Goal: Information Seeking & Learning: Learn about a topic

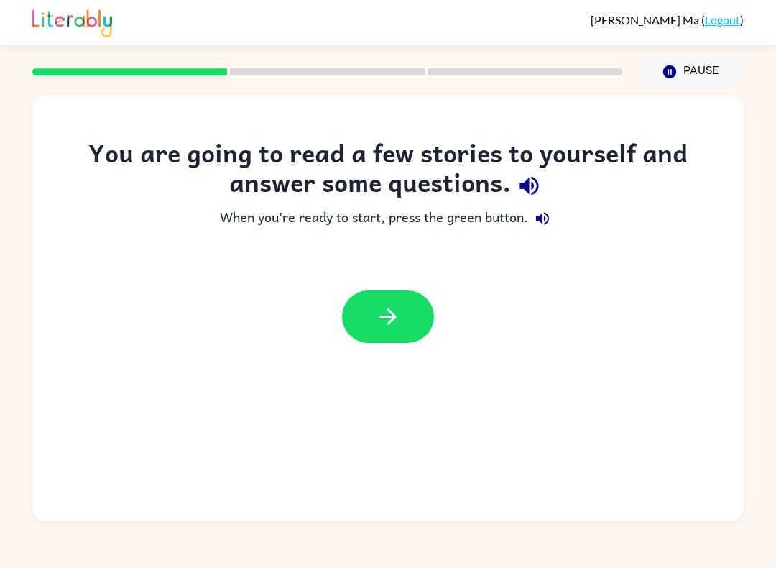
click at [378, 318] on icon "button" at bounding box center [388, 316] width 25 height 25
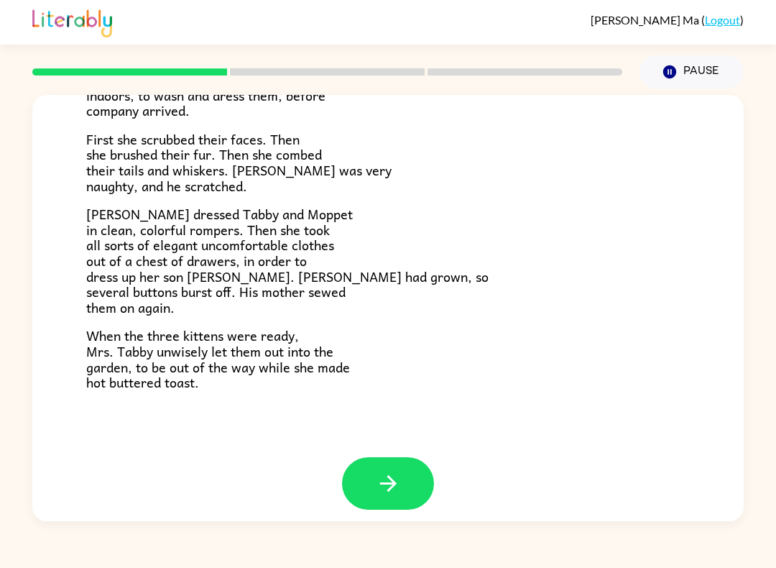
scroll to position [218, 0]
click at [408, 461] on button "button" at bounding box center [388, 484] width 92 height 52
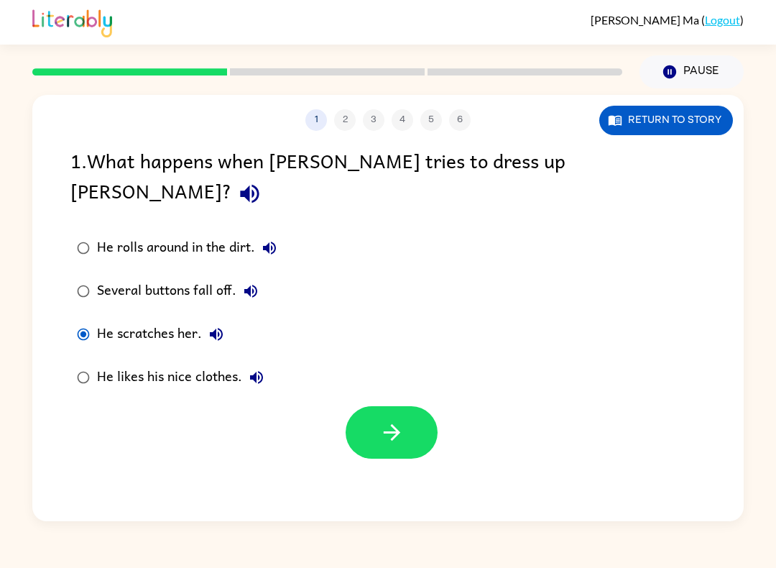
click at [401, 420] on icon "button" at bounding box center [392, 432] width 25 height 25
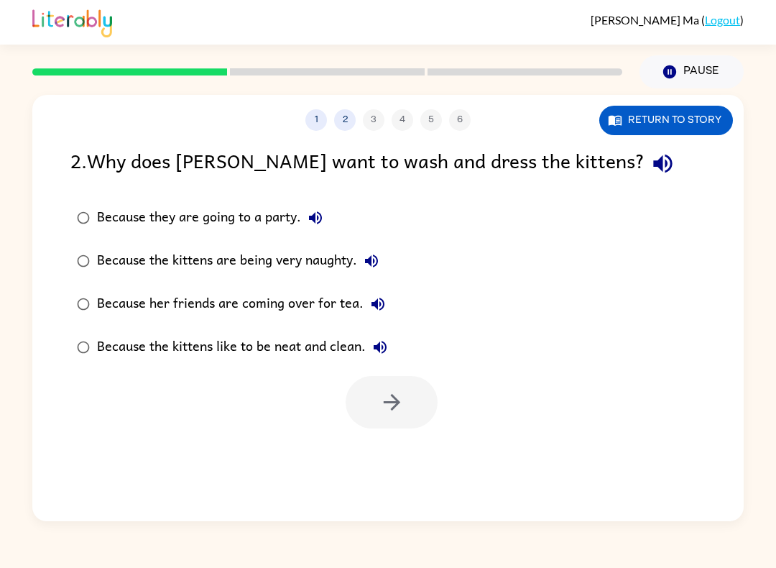
click at [674, 132] on button "Return to story" at bounding box center [667, 120] width 134 height 29
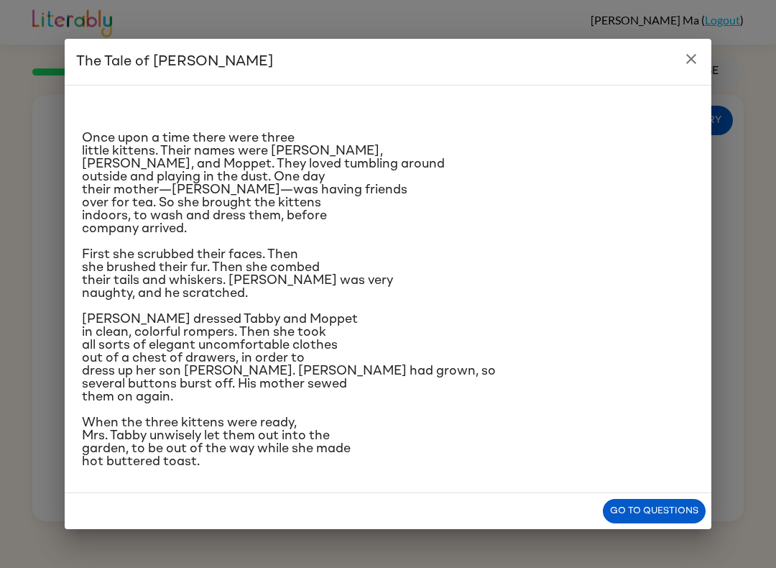
click at [689, 50] on icon "close" at bounding box center [691, 58] width 17 height 17
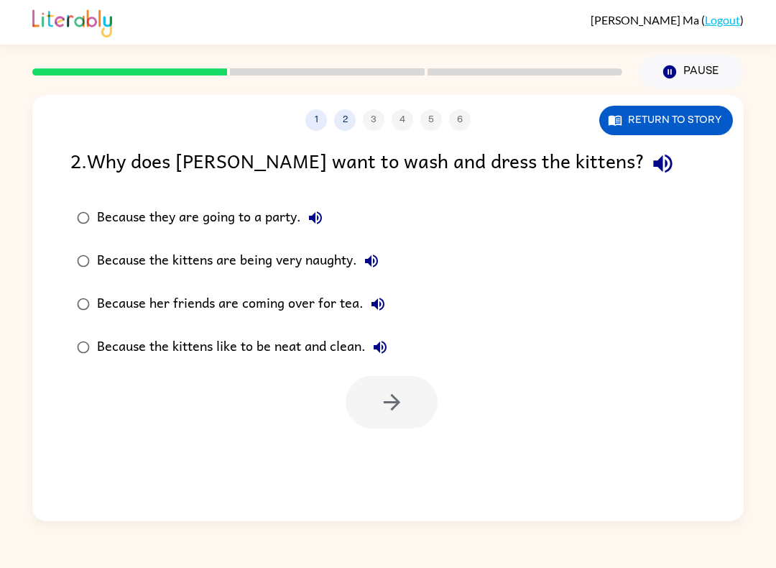
click at [693, 121] on button "Return to story" at bounding box center [667, 120] width 134 height 29
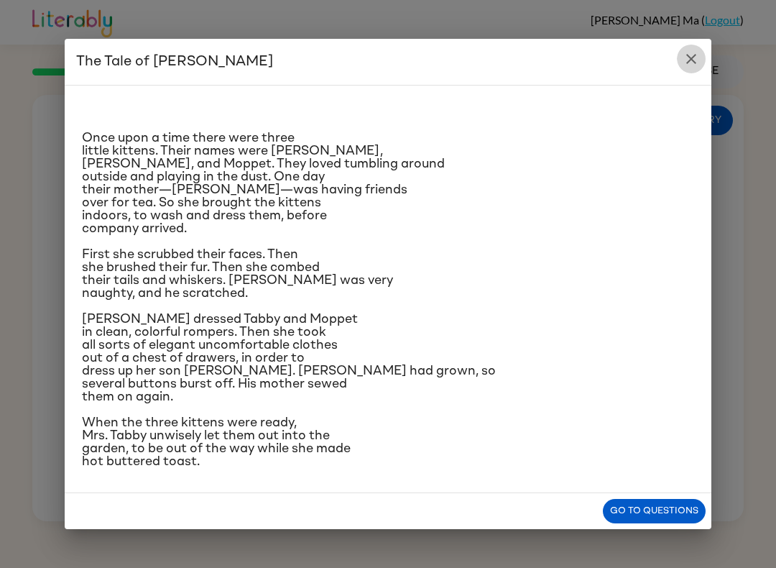
click at [700, 45] on button "close" at bounding box center [691, 59] width 29 height 29
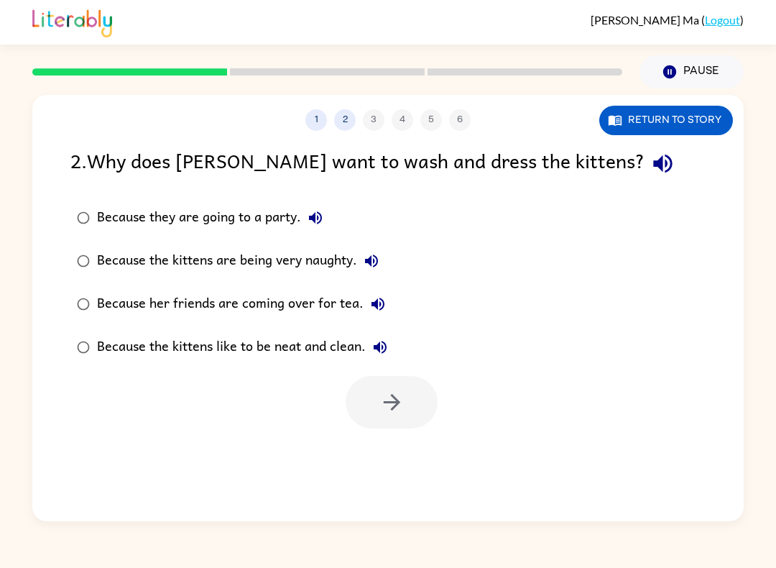
click at [288, 311] on div "Because her friends are coming over for tea." at bounding box center [244, 304] width 295 height 29
click at [381, 402] on icon "button" at bounding box center [392, 402] width 25 height 25
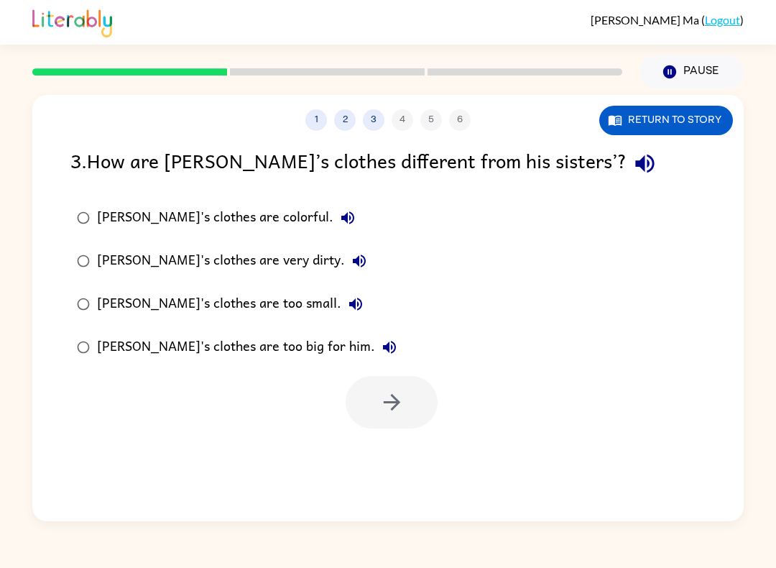
click at [694, 126] on button "Return to story" at bounding box center [667, 120] width 134 height 29
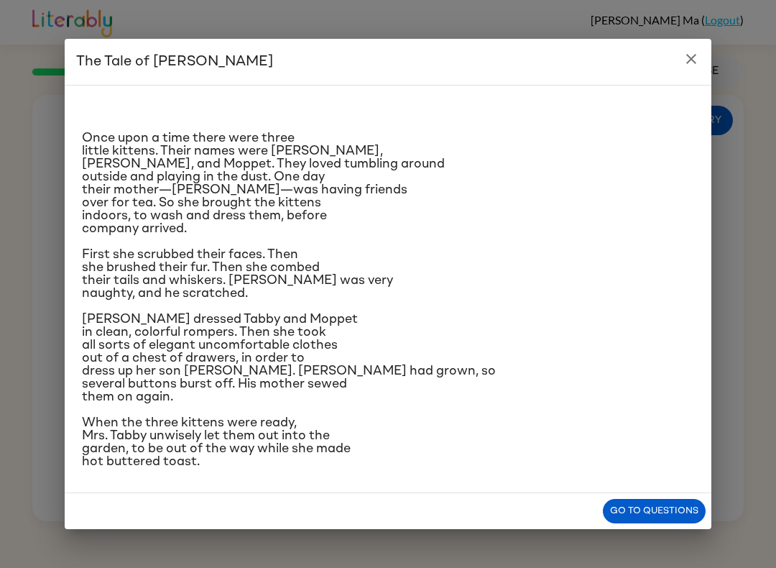
scroll to position [68, 0]
click at [696, 50] on icon "close" at bounding box center [691, 58] width 17 height 17
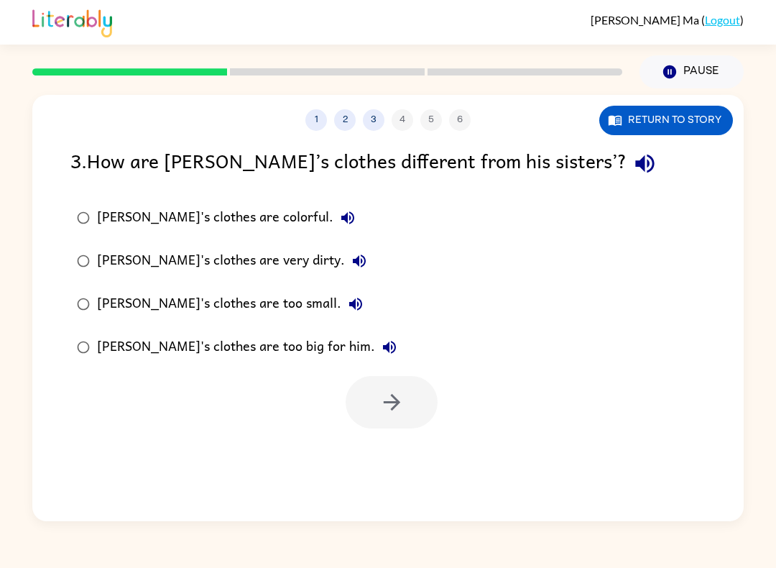
click at [703, 113] on button "Return to story" at bounding box center [667, 120] width 134 height 29
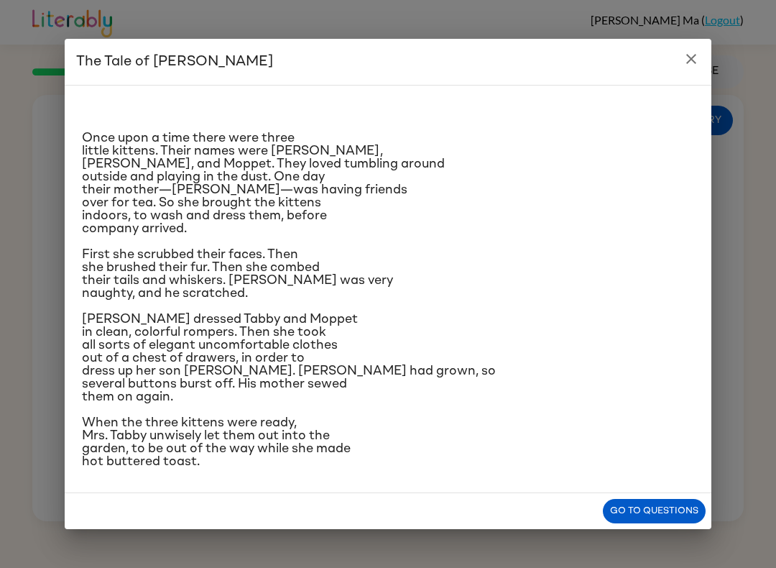
click at [693, 50] on icon "close" at bounding box center [691, 58] width 17 height 17
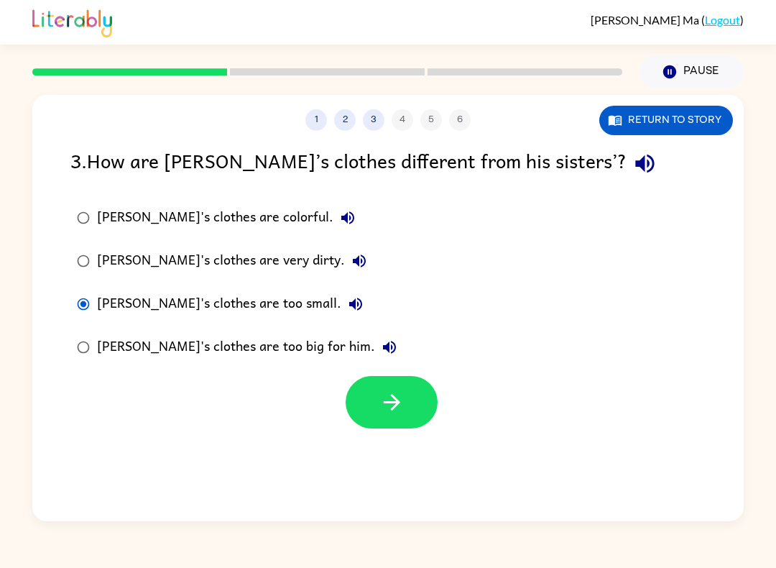
click at [412, 399] on button "button" at bounding box center [392, 402] width 92 height 52
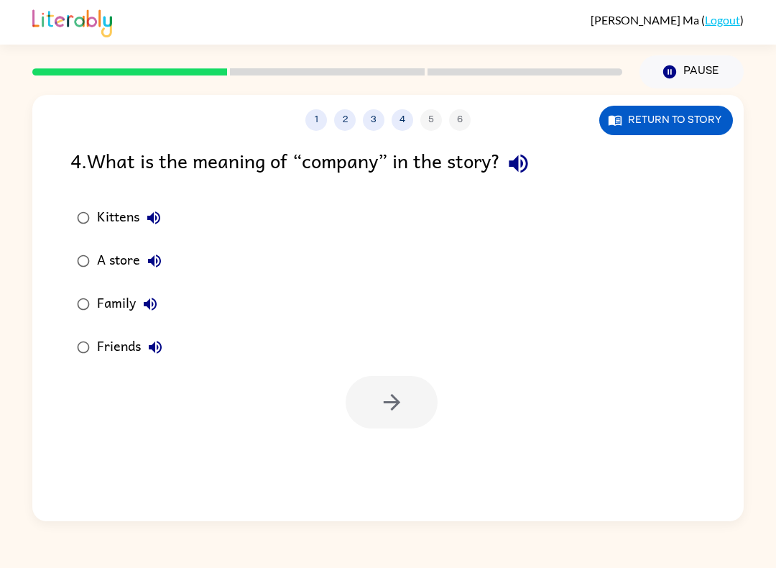
click at [686, 130] on button "Return to story" at bounding box center [667, 120] width 134 height 29
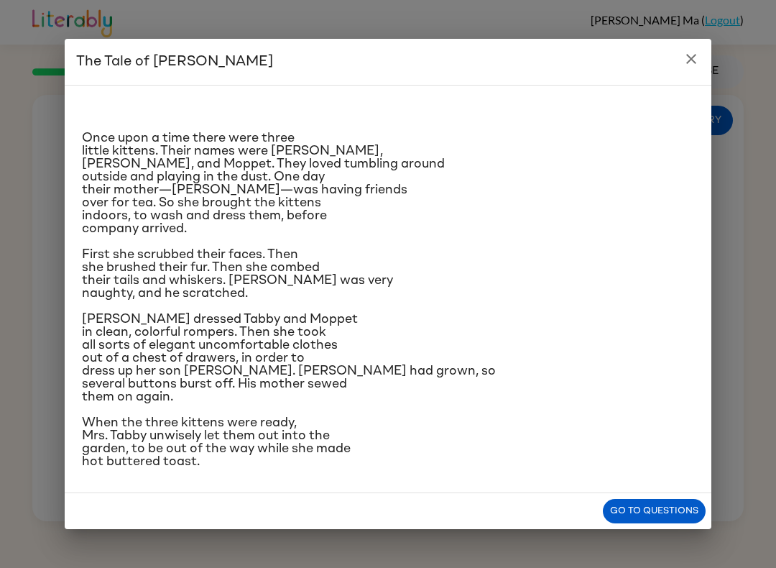
click at [699, 45] on button "close" at bounding box center [691, 59] width 29 height 29
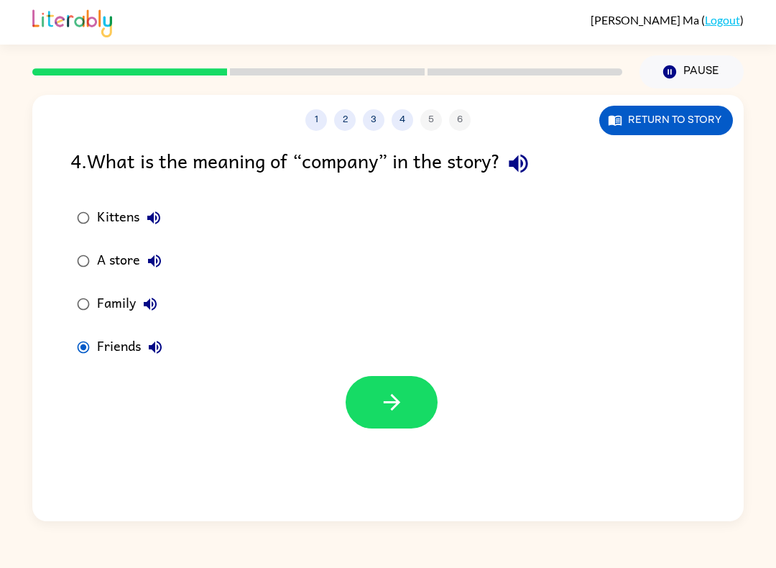
click at [398, 404] on icon "button" at bounding box center [391, 402] width 17 height 17
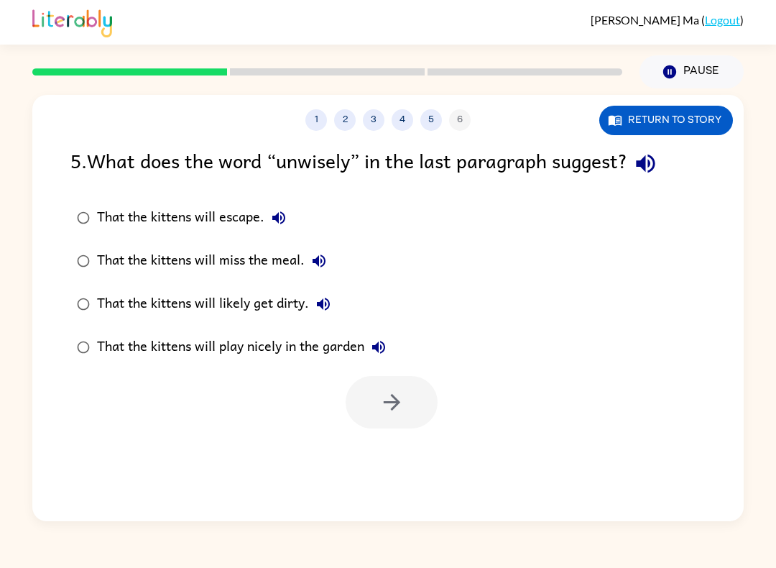
click at [640, 142] on div "1 2 3 4 5 6 Return to story 5 . What does the word “unwisely” in the last parag…" at bounding box center [388, 308] width 712 height 426
click at [639, 142] on div "1 2 3 4 5 6 Return to story 5 . What does the word “unwisely” in the last parag…" at bounding box center [388, 308] width 712 height 426
click at [630, 121] on button "Return to story" at bounding box center [667, 120] width 134 height 29
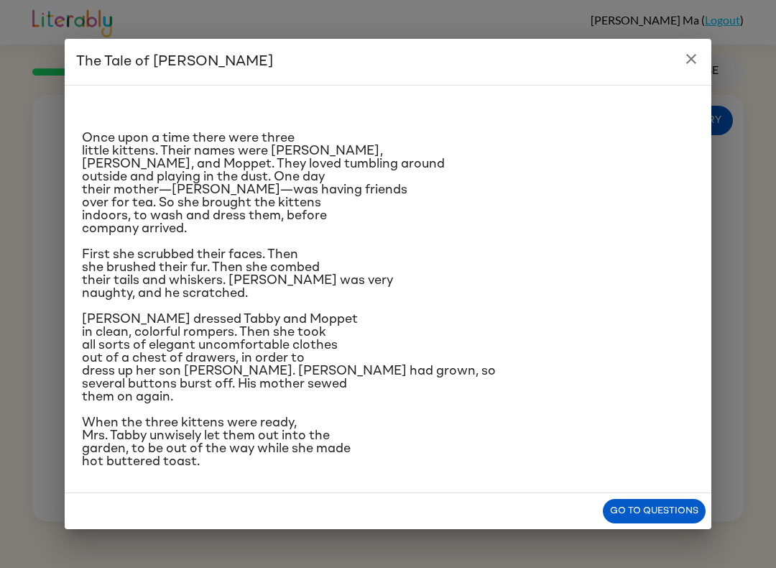
click at [694, 50] on icon "close" at bounding box center [691, 58] width 17 height 17
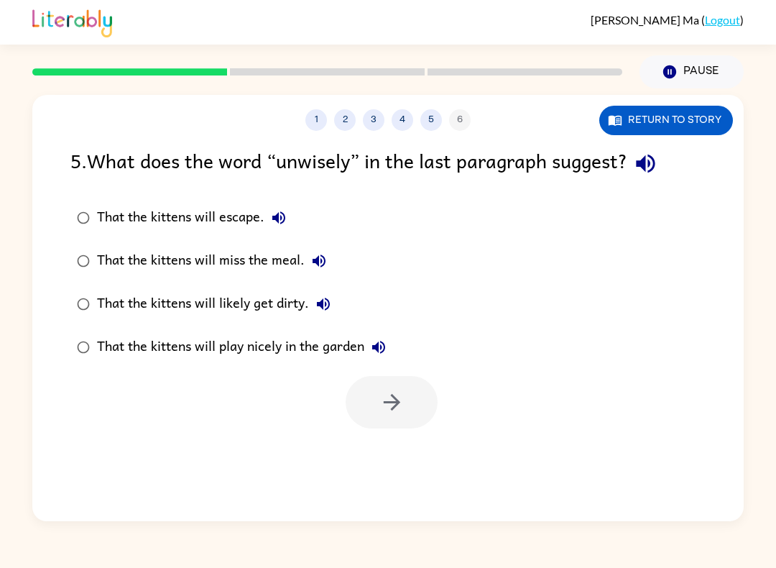
click at [327, 301] on icon "button" at bounding box center [323, 303] width 17 height 17
click at [171, 300] on div "That the kittens will likely get dirty." at bounding box center [217, 304] width 241 height 29
click at [399, 414] on icon "button" at bounding box center [392, 402] width 25 height 25
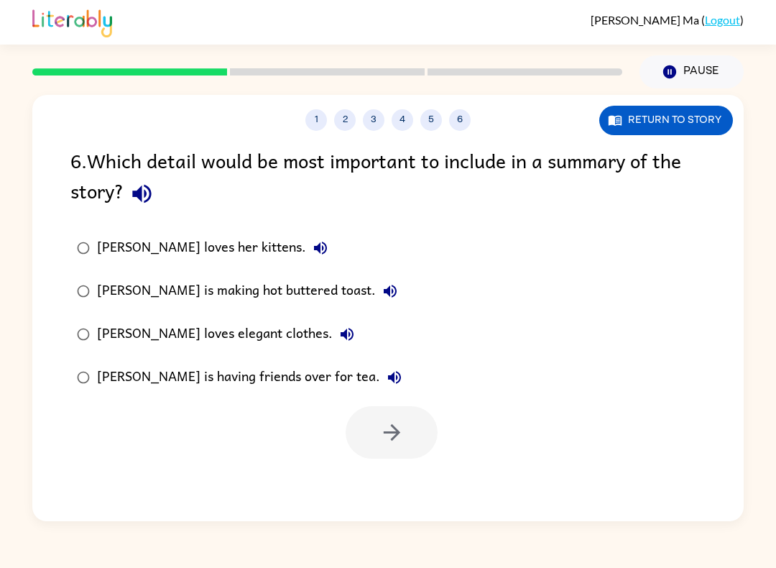
click at [426, 121] on button "5" at bounding box center [432, 120] width 22 height 22
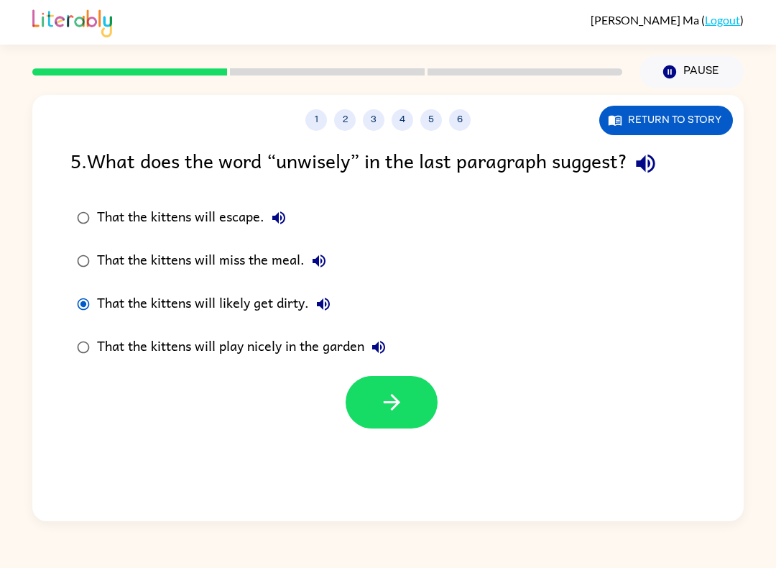
click at [464, 114] on button "6" at bounding box center [460, 120] width 22 height 22
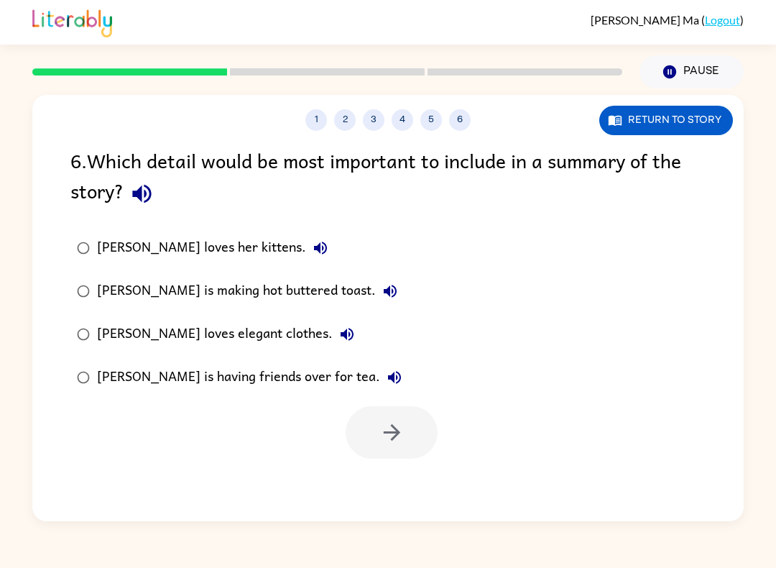
click at [433, 121] on button "5" at bounding box center [432, 120] width 22 height 22
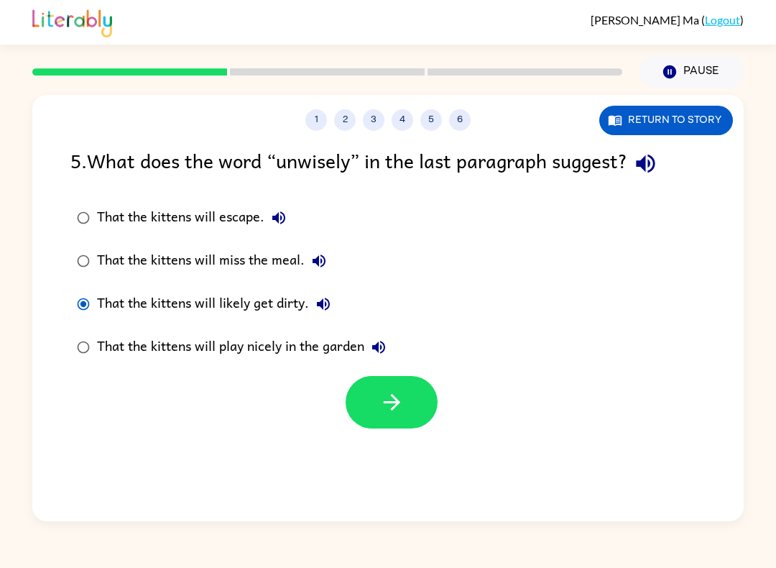
click at [687, 134] on button "Return to story" at bounding box center [667, 120] width 134 height 29
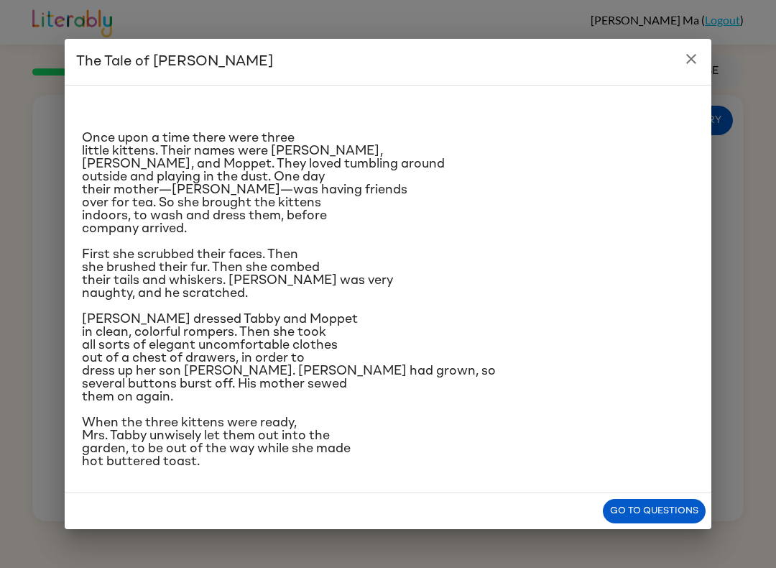
click at [687, 50] on icon "close" at bounding box center [691, 58] width 17 height 17
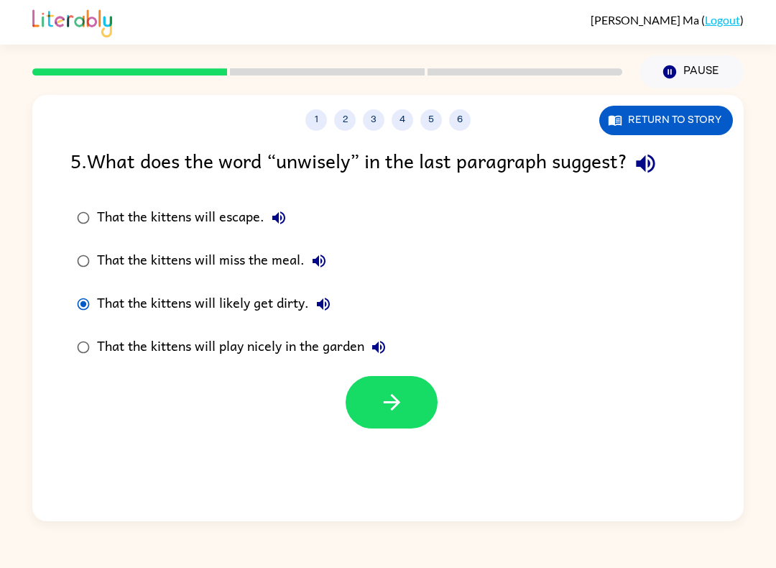
click at [388, 405] on icon "button" at bounding box center [392, 402] width 25 height 25
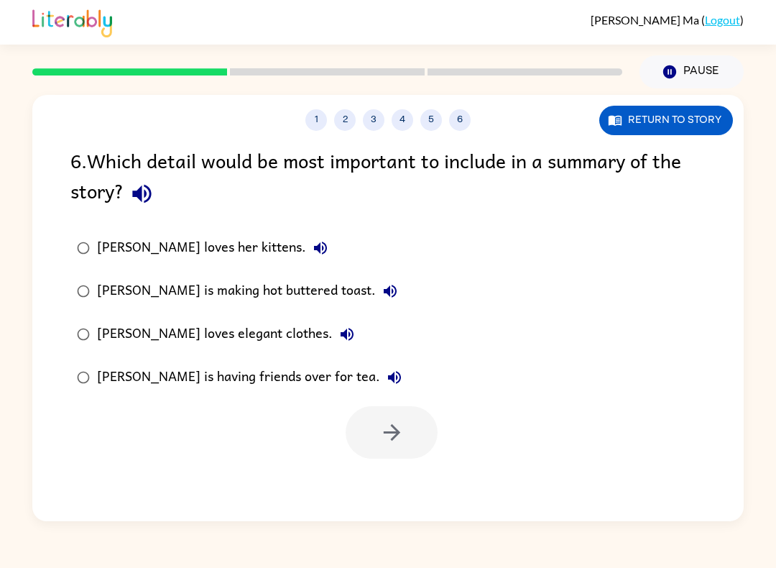
click at [160, 248] on div "[PERSON_NAME] loves her kittens." at bounding box center [216, 248] width 238 height 29
click at [372, 413] on button "button" at bounding box center [392, 432] width 92 height 52
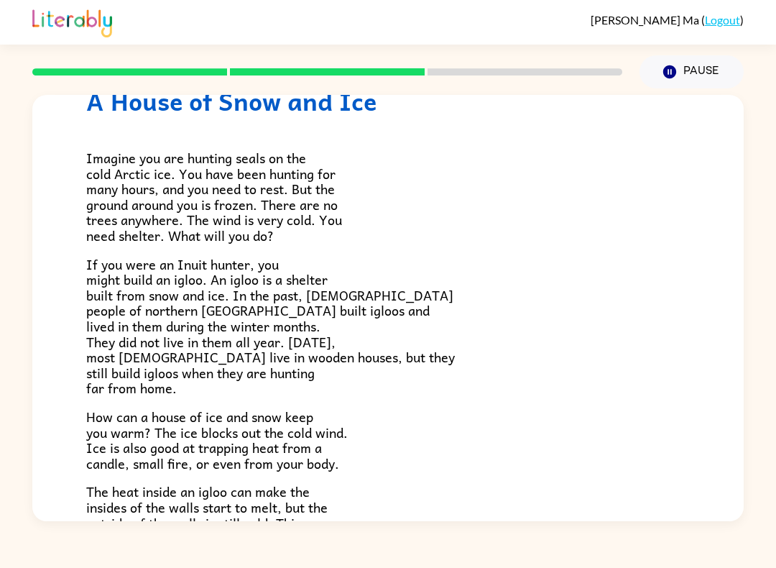
scroll to position [67, 0]
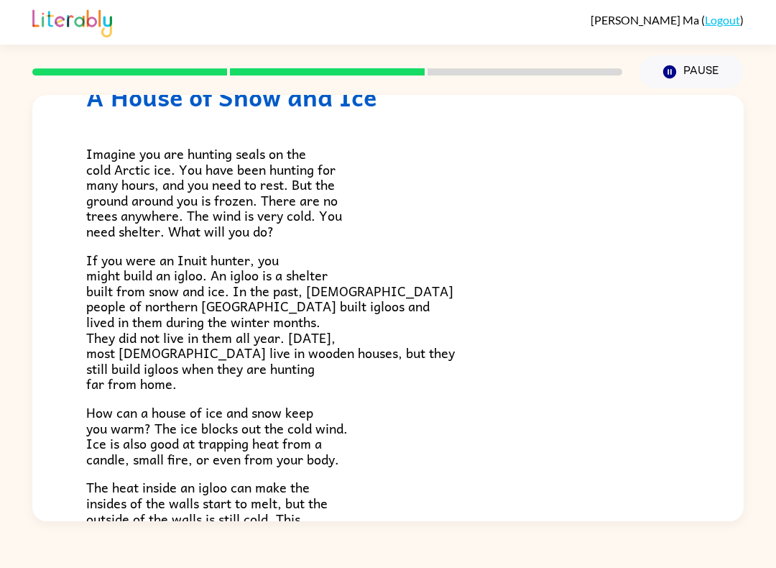
click at [181, 65] on div at bounding box center [327, 72] width 607 height 50
click at [162, 66] on div at bounding box center [327, 72] width 607 height 50
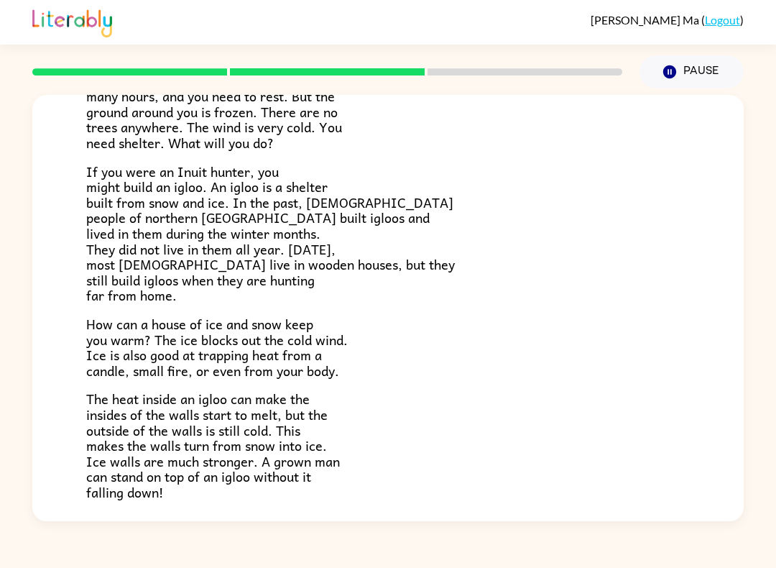
scroll to position [159, 0]
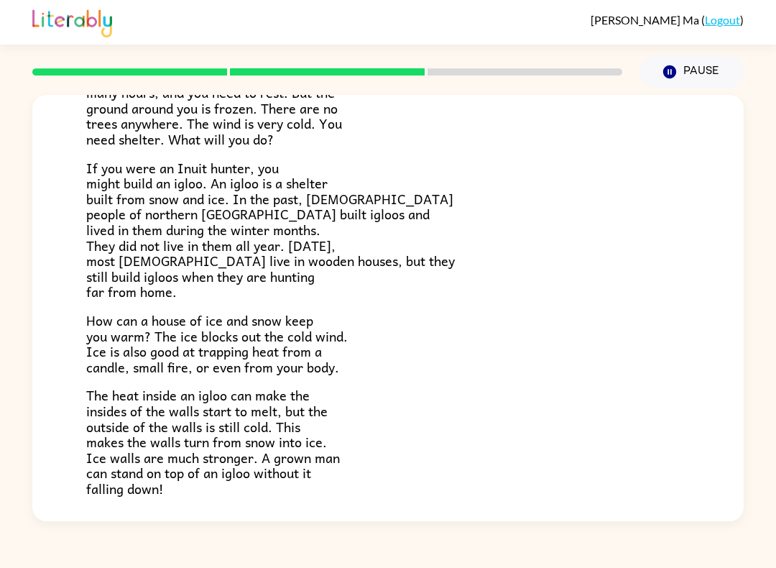
click at [680, 73] on button "Pause Pause" at bounding box center [692, 71] width 104 height 33
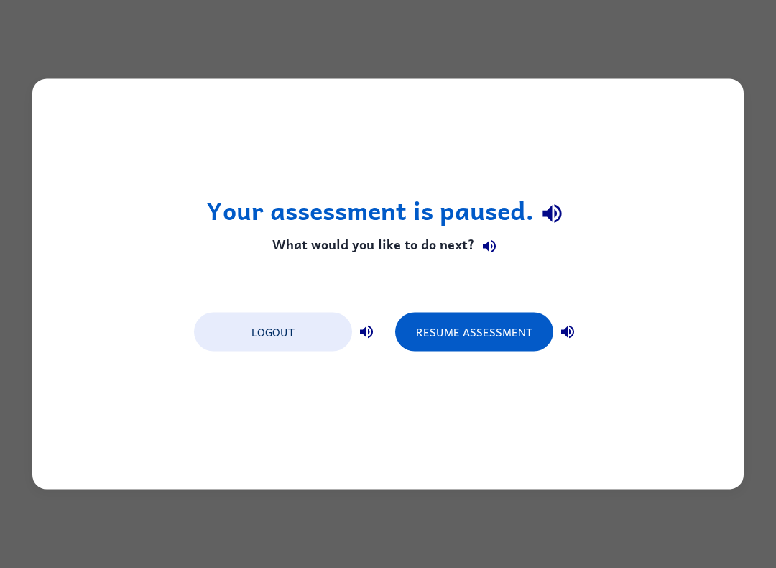
click at [35, 405] on div "Your assessment is paused. What would you like to do next? Logout Resume Assess…" at bounding box center [388, 284] width 712 height 410
click at [528, 330] on button "Resume Assessment" at bounding box center [474, 332] width 158 height 39
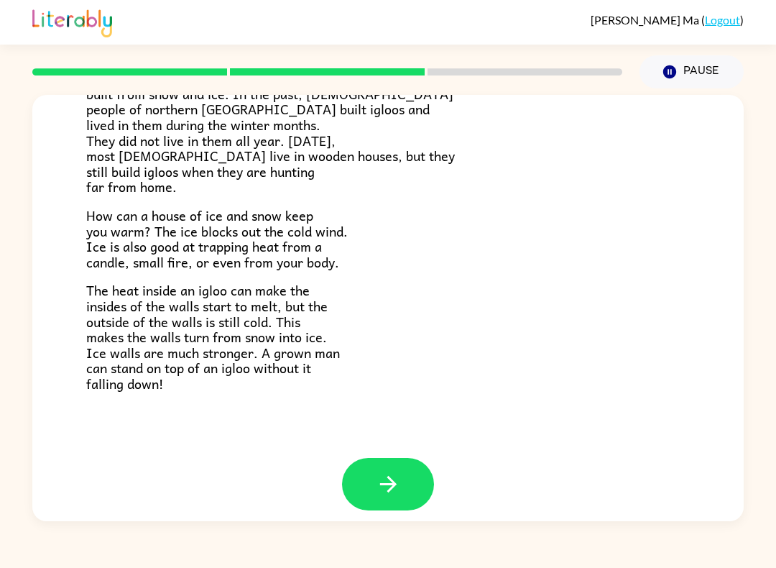
scroll to position [263, 0]
click at [392, 472] on icon "button" at bounding box center [388, 484] width 25 height 25
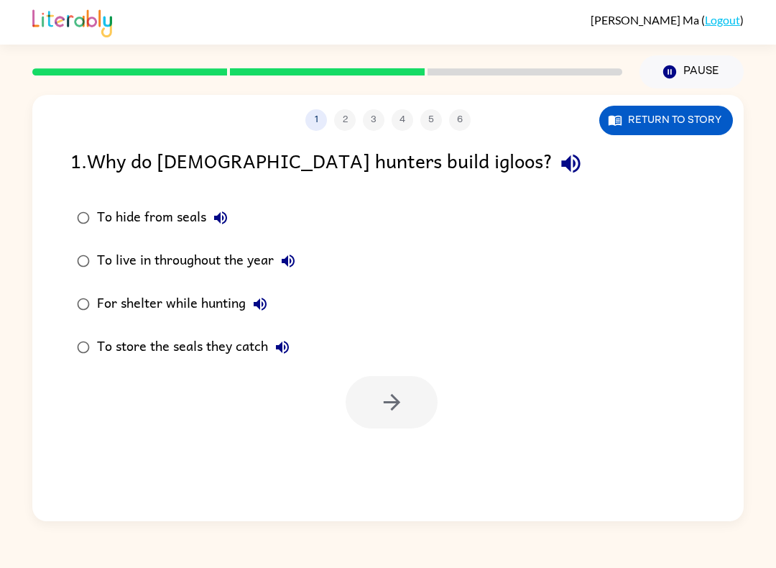
scroll to position [0, 0]
click at [685, 129] on button "Return to story" at bounding box center [667, 120] width 134 height 29
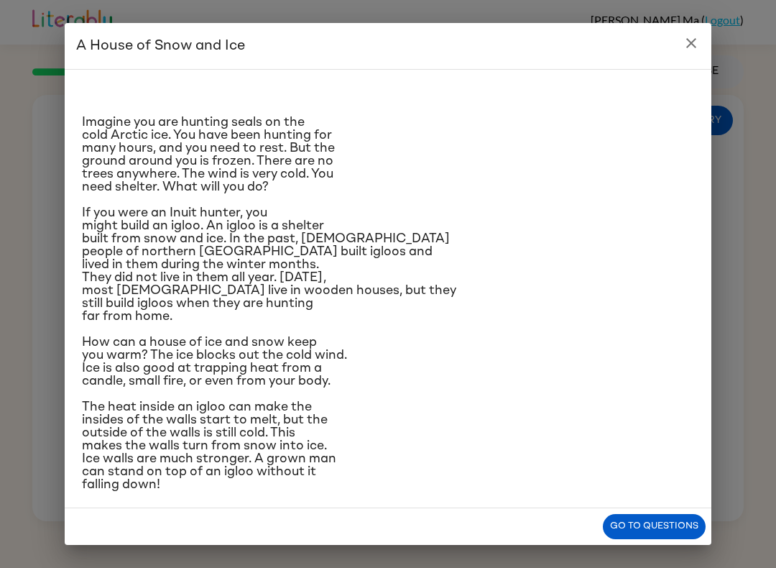
click at [696, 40] on icon "close" at bounding box center [691, 43] width 17 height 17
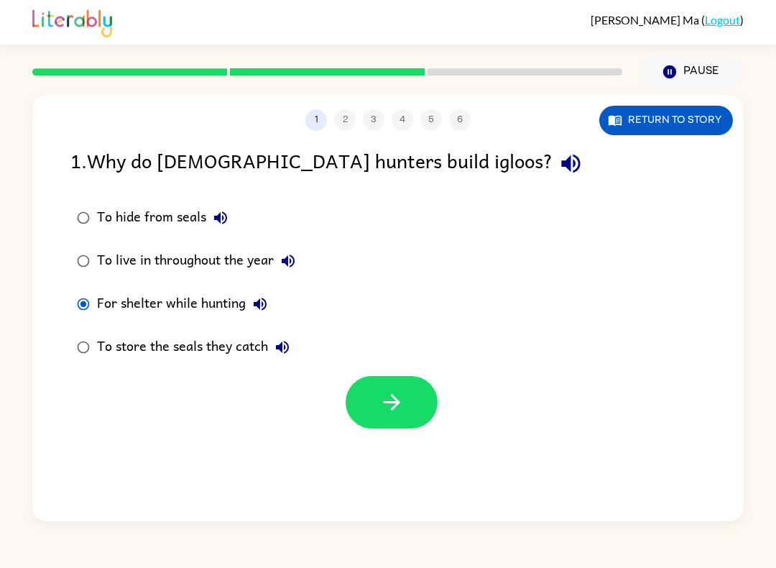
click at [362, 395] on button "button" at bounding box center [392, 402] width 92 height 52
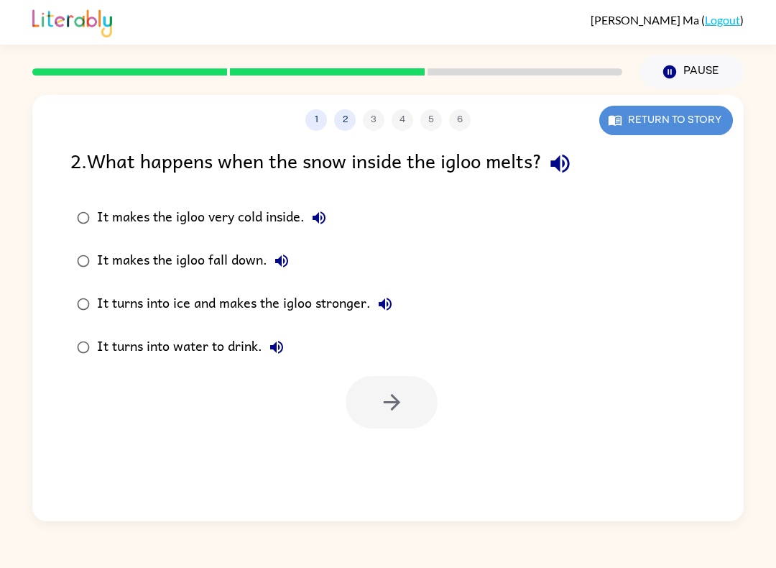
click at [696, 128] on button "Return to story" at bounding box center [667, 120] width 134 height 29
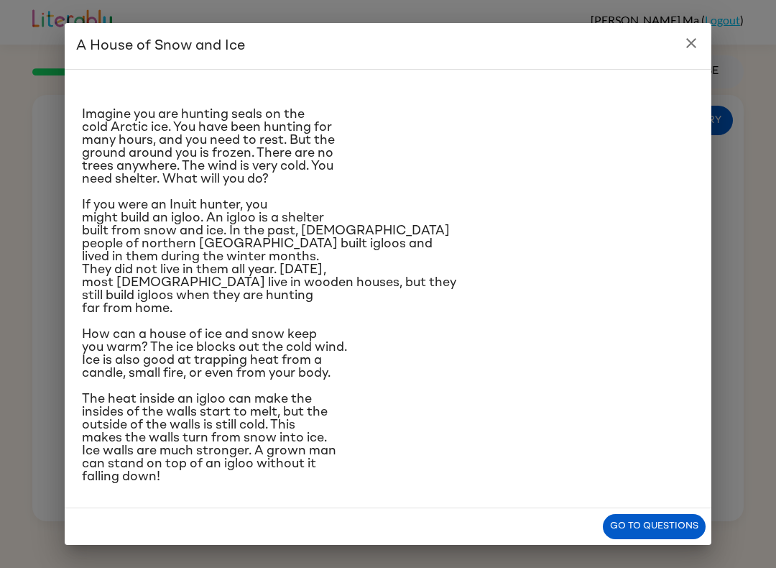
scroll to position [92, 0]
click at [661, 524] on button "Go to questions" at bounding box center [654, 526] width 103 height 25
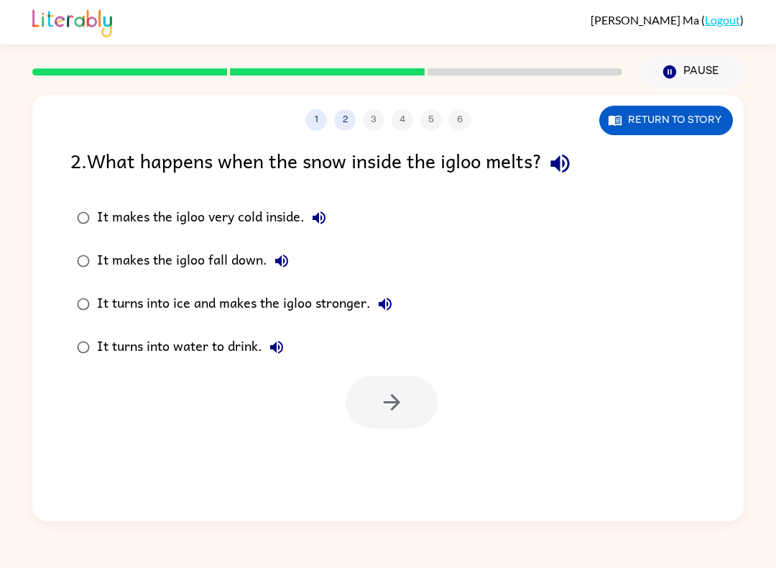
click at [310, 298] on div "It turns into ice and makes the igloo stronger." at bounding box center [248, 304] width 303 height 29
click at [384, 410] on icon "button" at bounding box center [392, 402] width 25 height 25
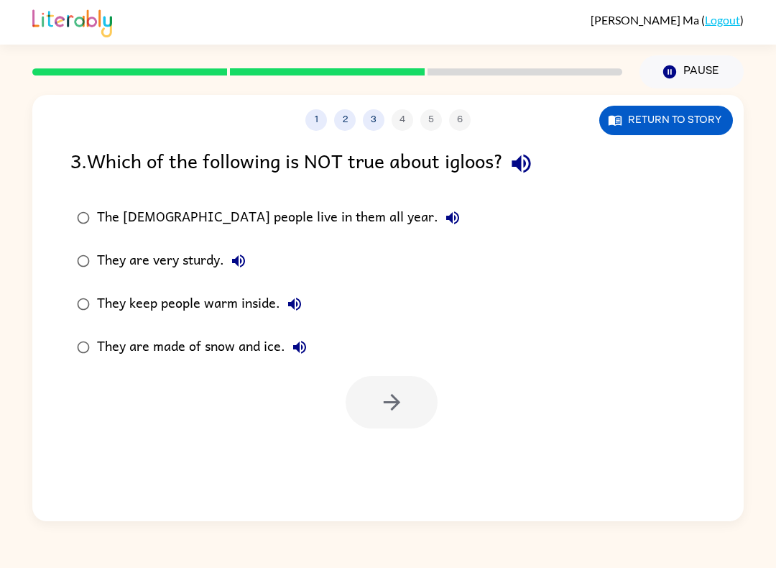
click at [226, 218] on div "The [DEMOGRAPHIC_DATA] people live in them all year." at bounding box center [282, 217] width 370 height 29
click at [377, 392] on button "button" at bounding box center [392, 402] width 92 height 52
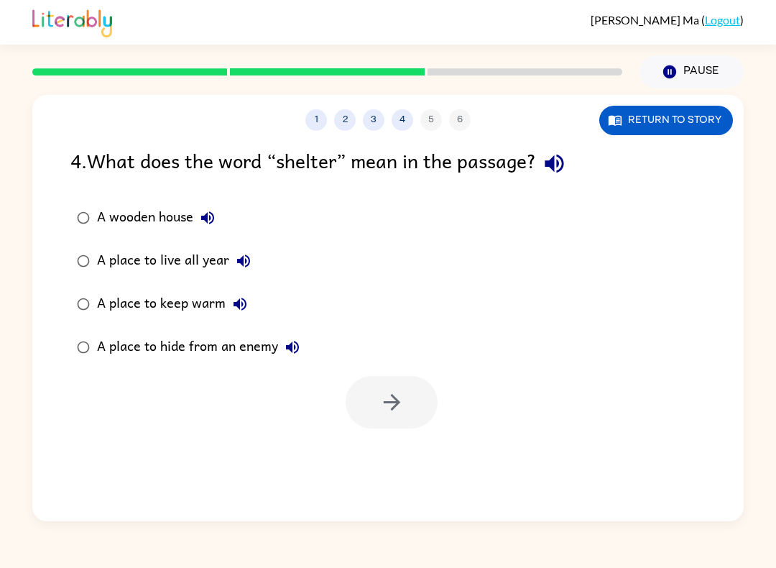
click at [635, 143] on div "1 2 3 4 5 6 Return to story 4 . What does the word “shelter” mean in the passag…" at bounding box center [388, 308] width 712 height 426
click at [702, 124] on button "Return to story" at bounding box center [667, 120] width 134 height 29
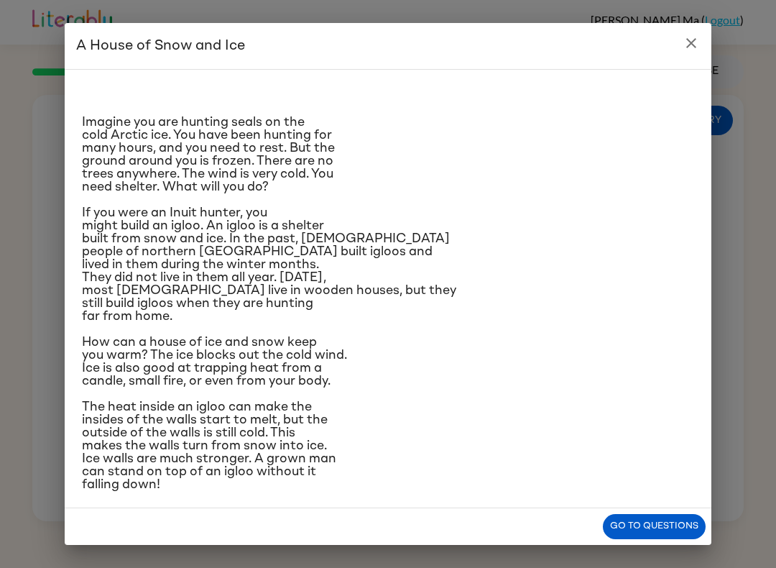
click at [674, 525] on button "Go to questions" at bounding box center [654, 526] width 103 height 25
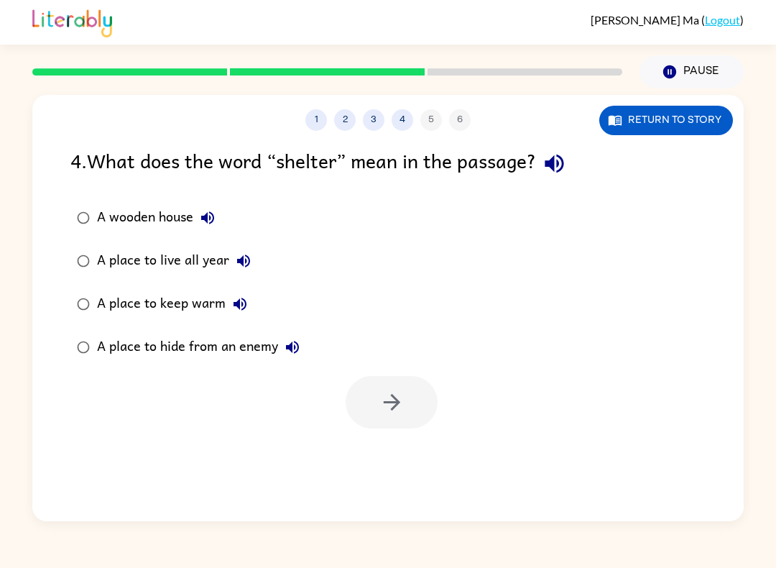
click at [201, 354] on div "A place to hide from an enemy" at bounding box center [202, 347] width 210 height 29
click at [185, 307] on div "A place to keep warm" at bounding box center [175, 304] width 157 height 29
click at [362, 411] on button "button" at bounding box center [392, 402] width 92 height 52
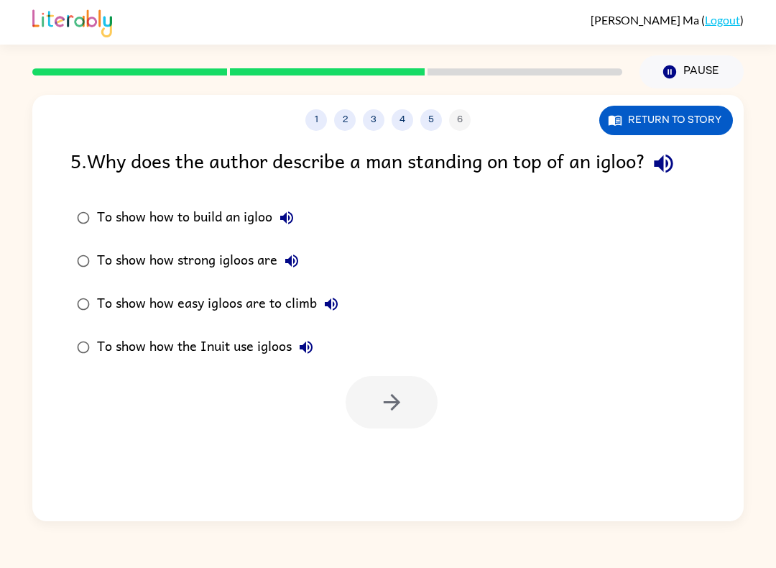
click at [717, 127] on button "Return to story" at bounding box center [667, 120] width 134 height 29
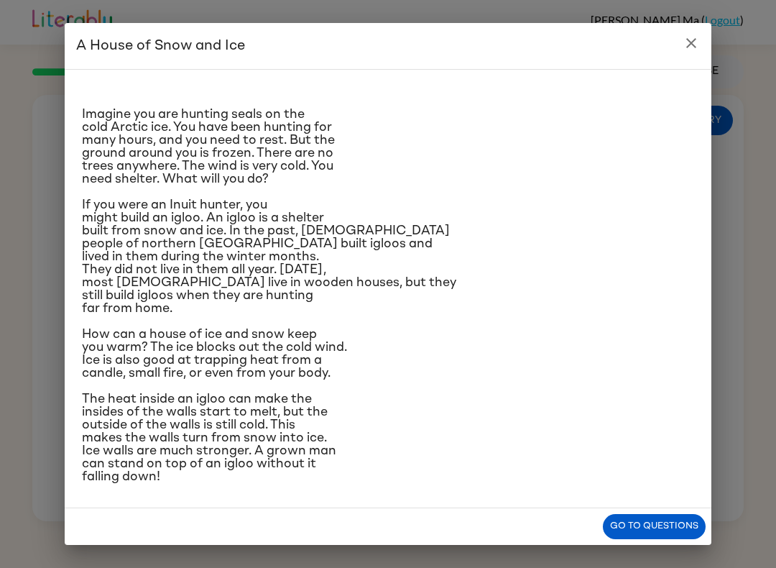
scroll to position [119, 0]
click at [700, 43] on button "close" at bounding box center [691, 43] width 29 height 29
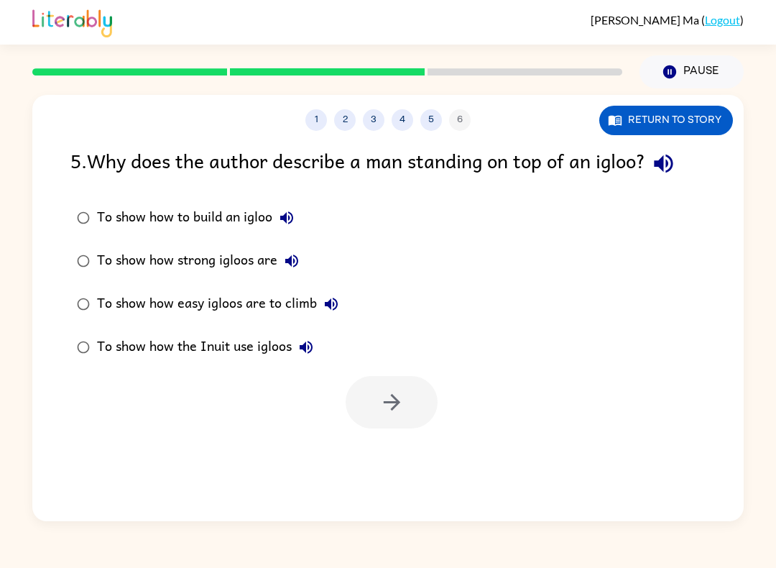
click at [256, 257] on div "To show how strong igloos are" at bounding box center [201, 261] width 209 height 29
click at [396, 412] on icon "button" at bounding box center [392, 402] width 25 height 25
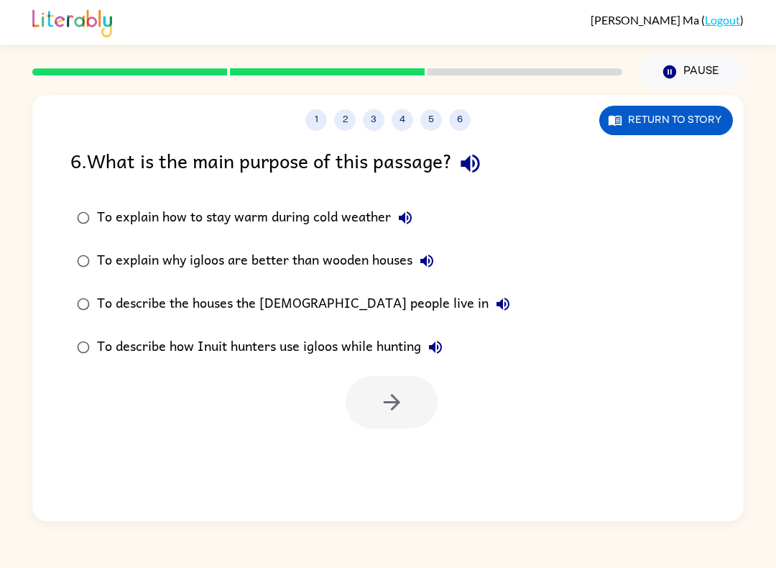
click at [237, 352] on div "To describe how Inuit hunters use igloos while hunting" at bounding box center [273, 347] width 353 height 29
click at [259, 306] on div "To describe the houses the [DEMOGRAPHIC_DATA] people live in" at bounding box center [307, 304] width 421 height 29
click at [400, 408] on icon "button" at bounding box center [392, 402] width 25 height 25
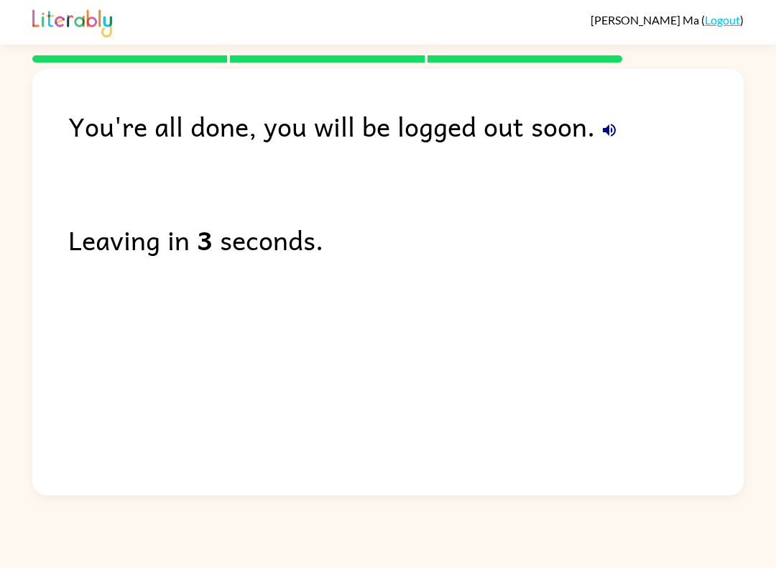
click at [359, 61] on rect at bounding box center [327, 58] width 195 height 7
